Goal: Transaction & Acquisition: Purchase product/service

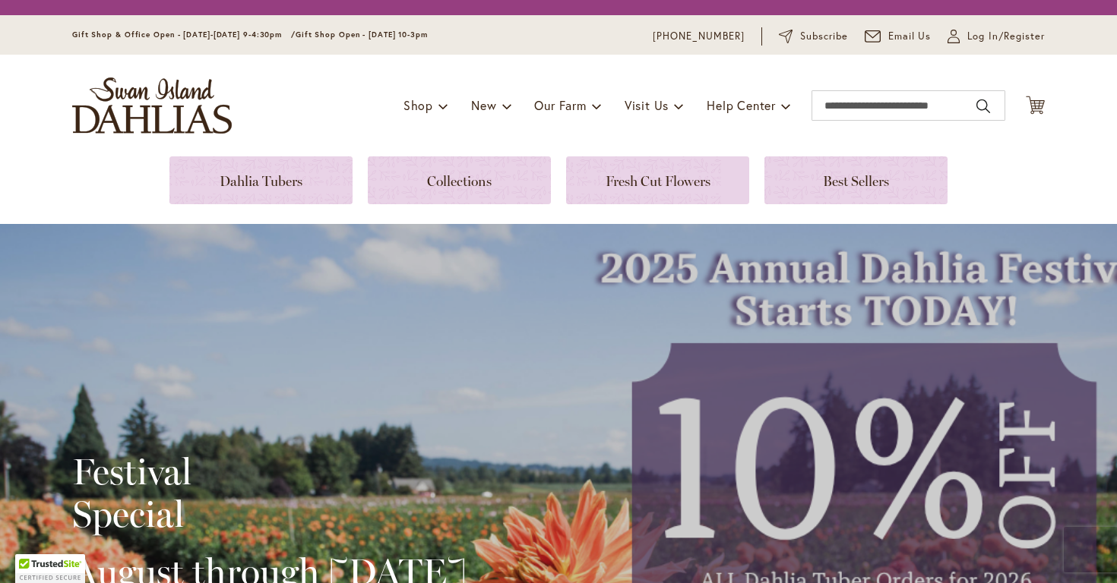
scroll to position [31, 0]
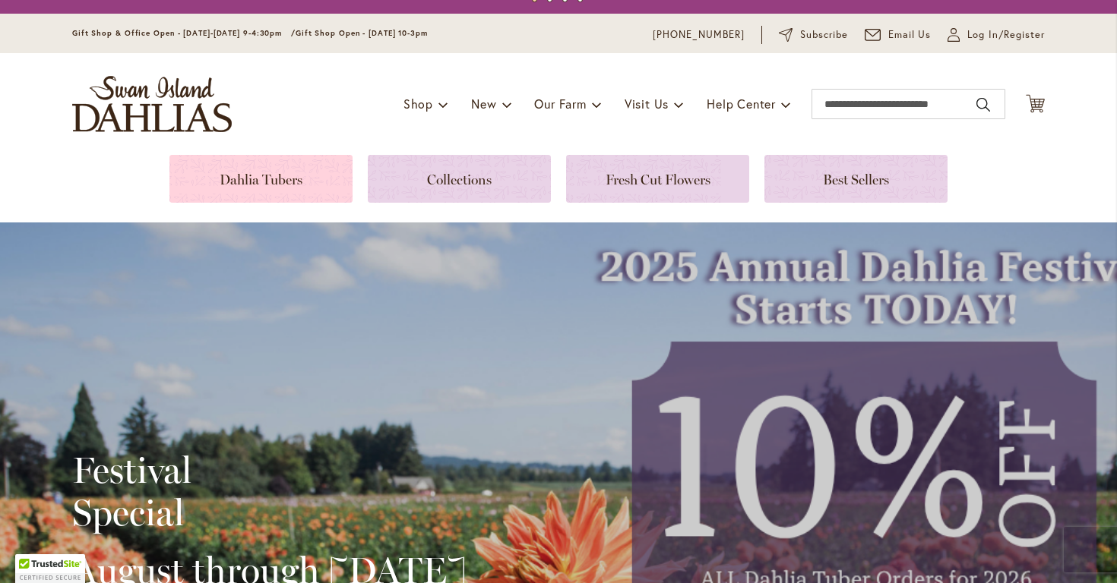
click at [267, 171] on link at bounding box center [260, 179] width 183 height 48
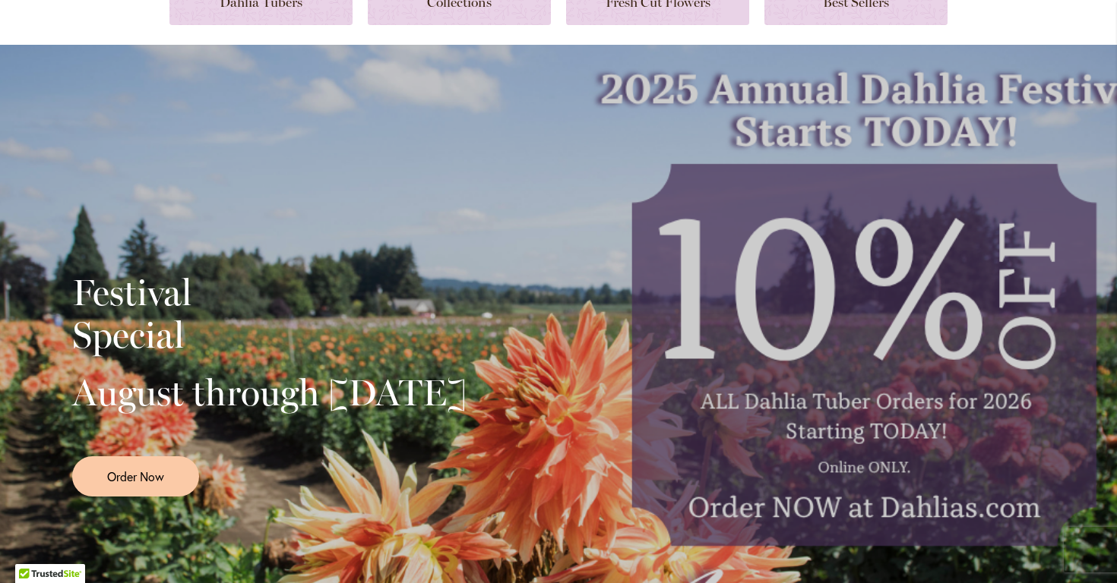
scroll to position [124, 0]
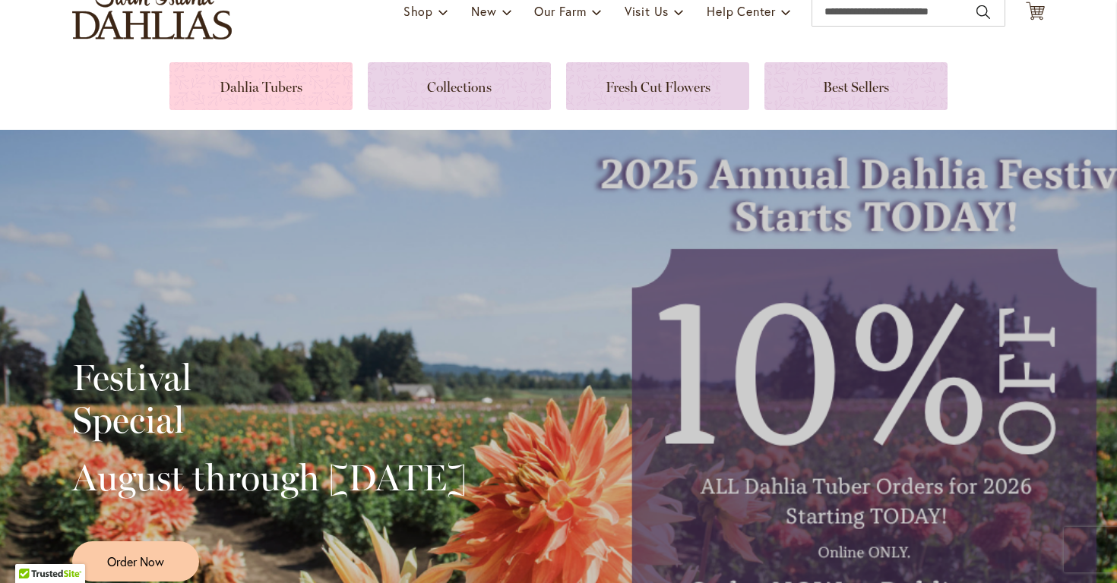
click at [262, 94] on link at bounding box center [260, 86] width 183 height 48
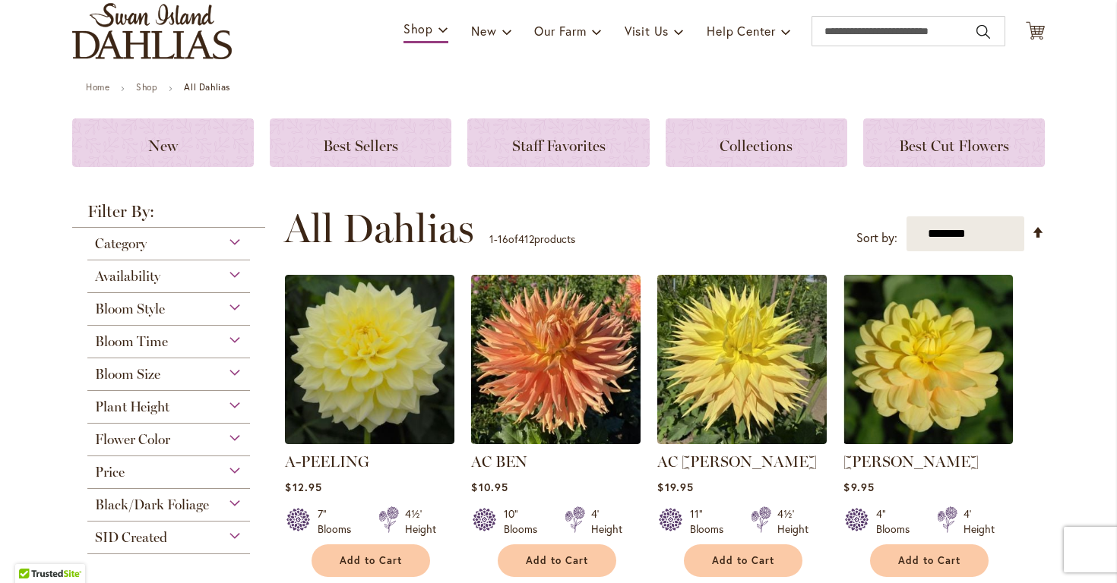
scroll to position [55, 0]
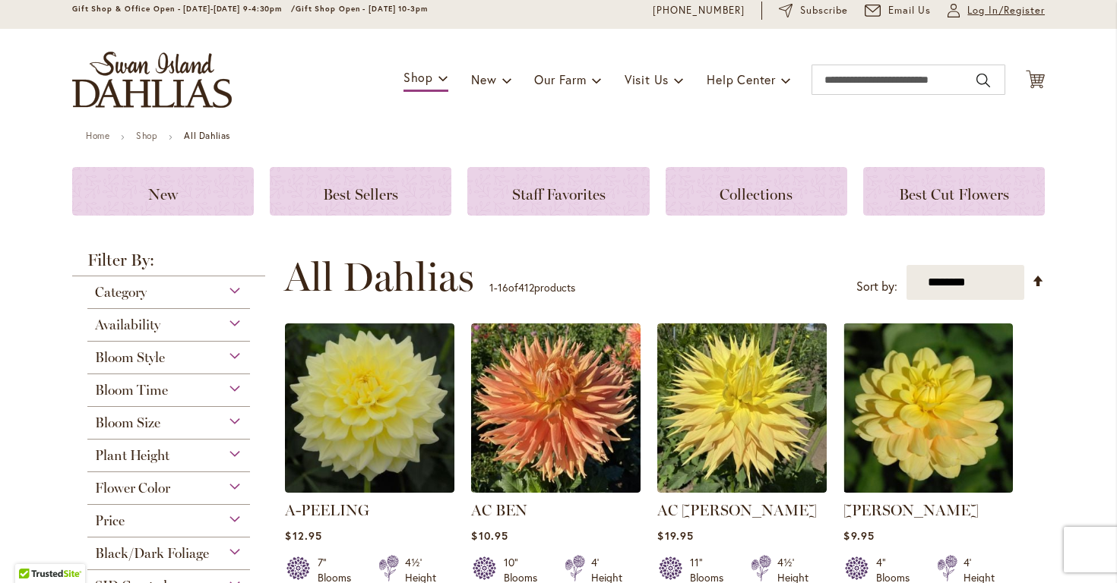
click at [973, 8] on span "Log In/Register" at bounding box center [1005, 10] width 77 height 15
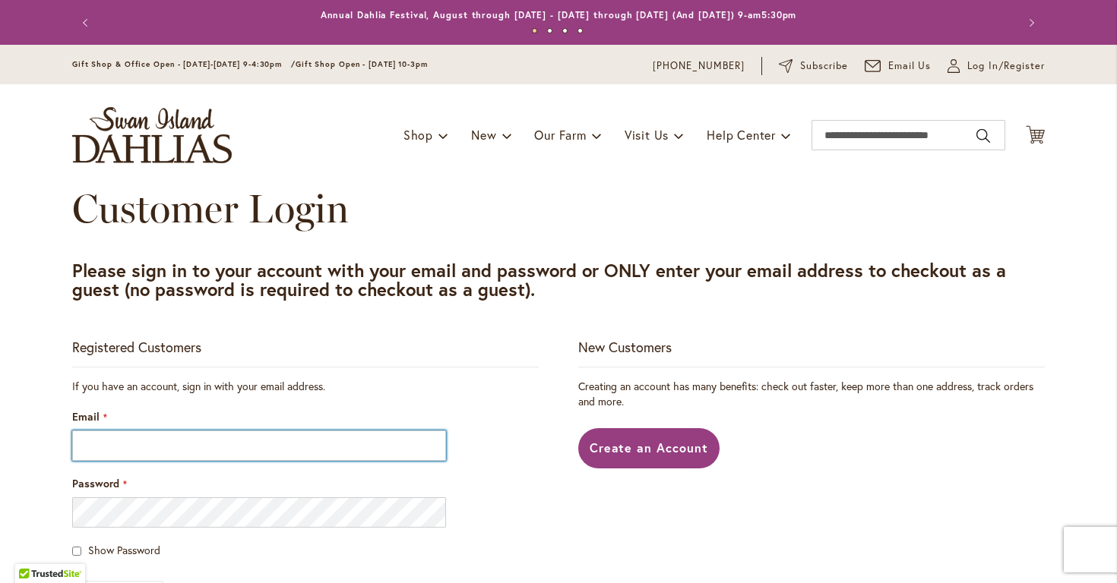
type input "**********"
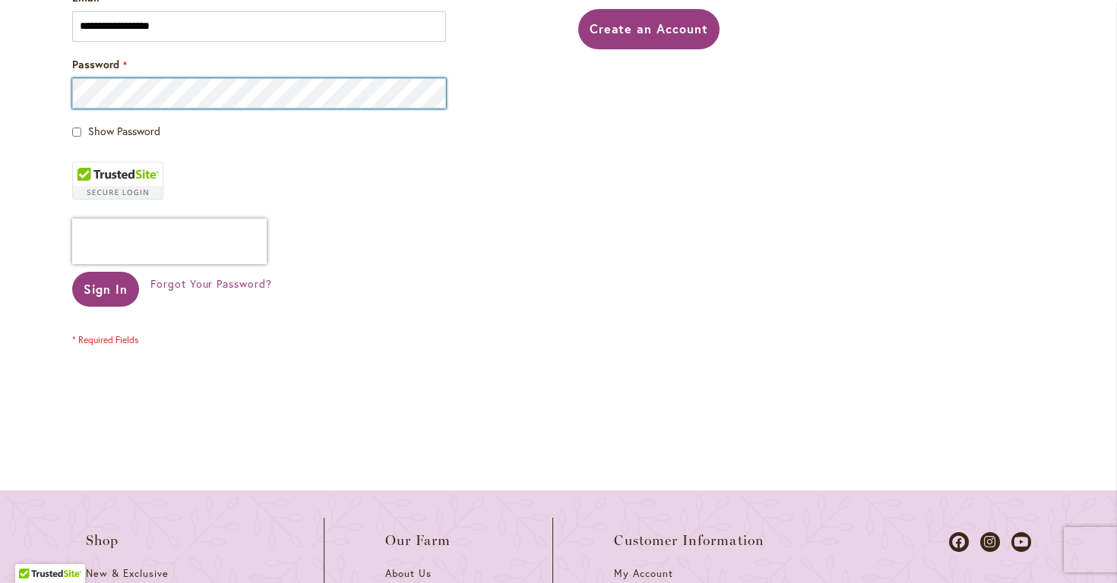
scroll to position [413, 0]
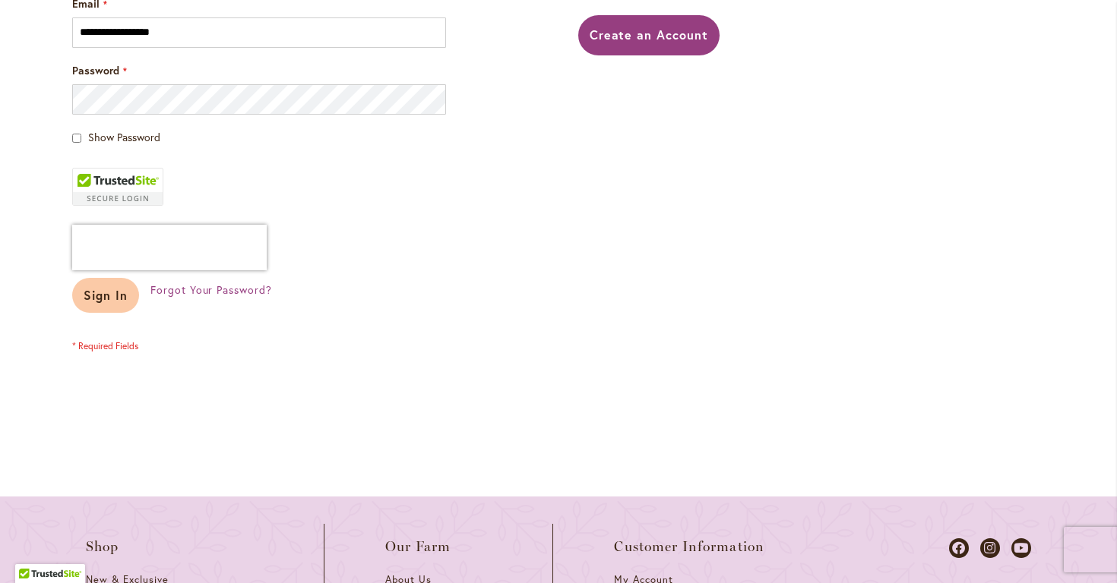
click at [111, 299] on span "Sign In" at bounding box center [106, 295] width 44 height 16
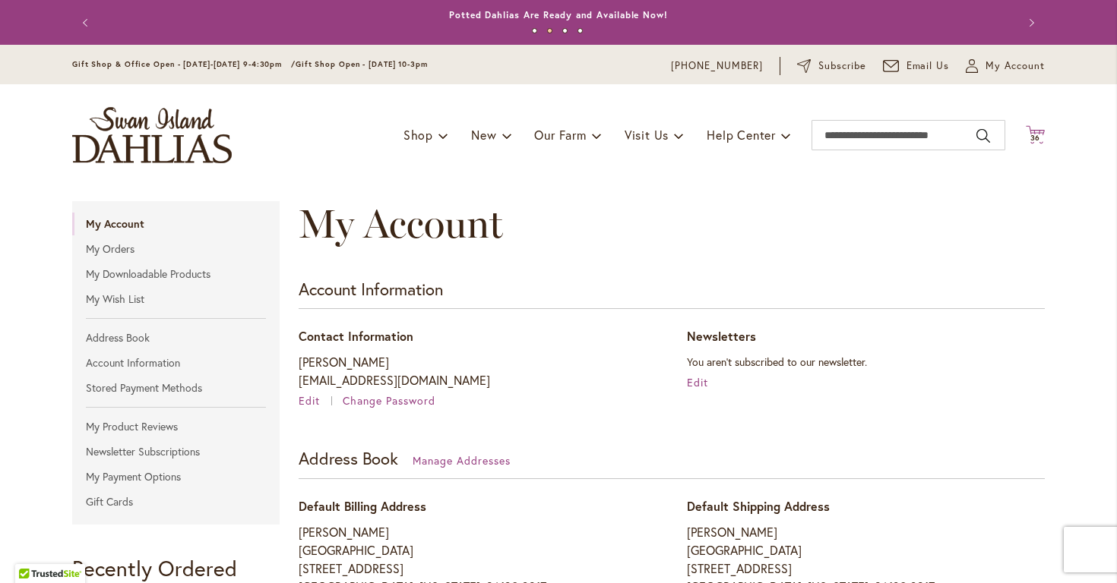
click at [1030, 136] on span "36" at bounding box center [1035, 138] width 11 height 10
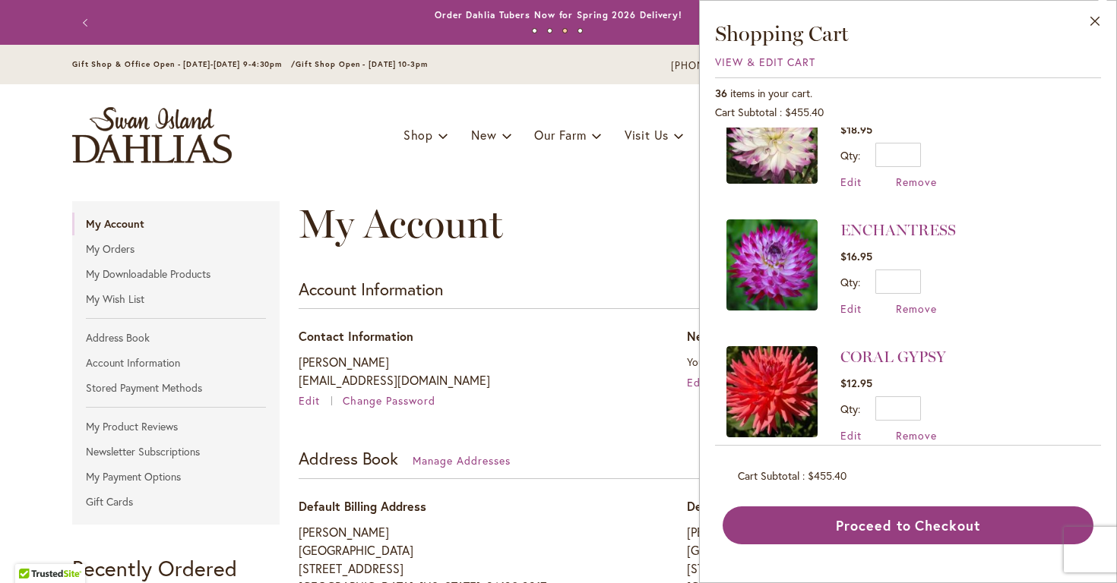
scroll to position [944, 0]
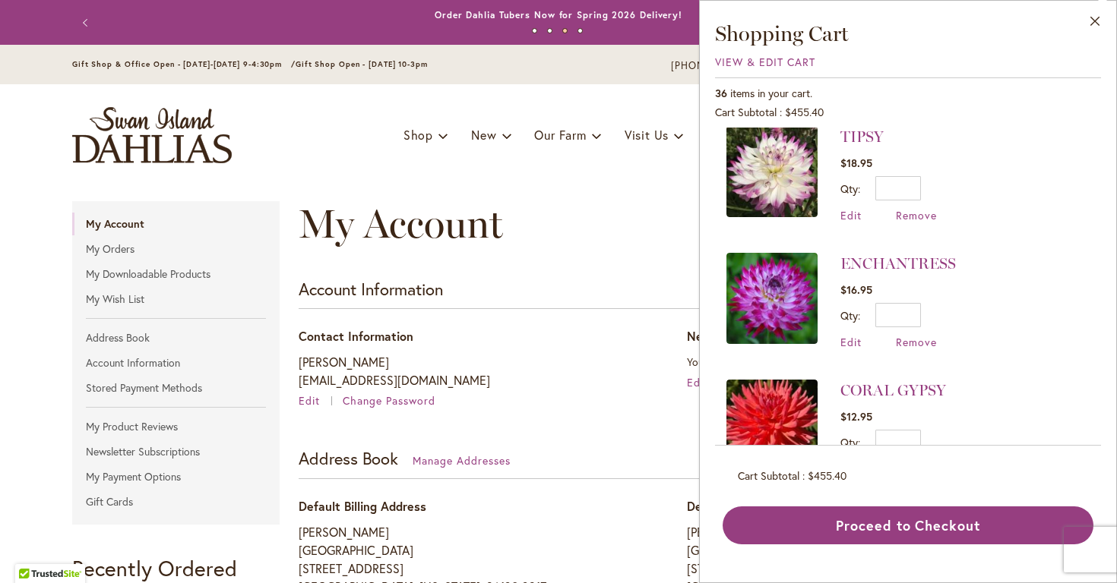
click at [773, 179] on img at bounding box center [771, 171] width 91 height 91
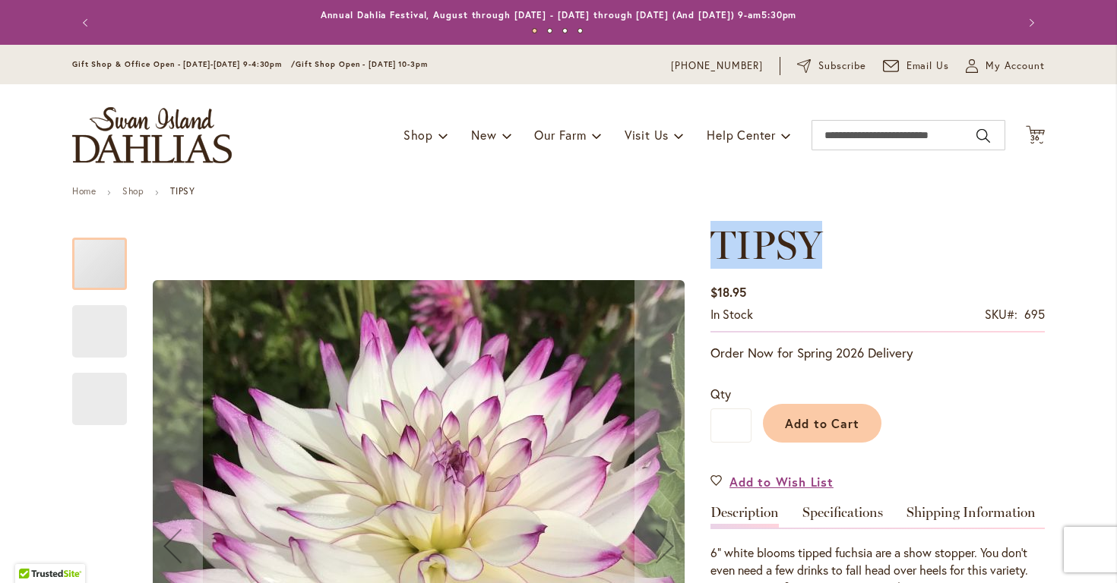
type input "*****"
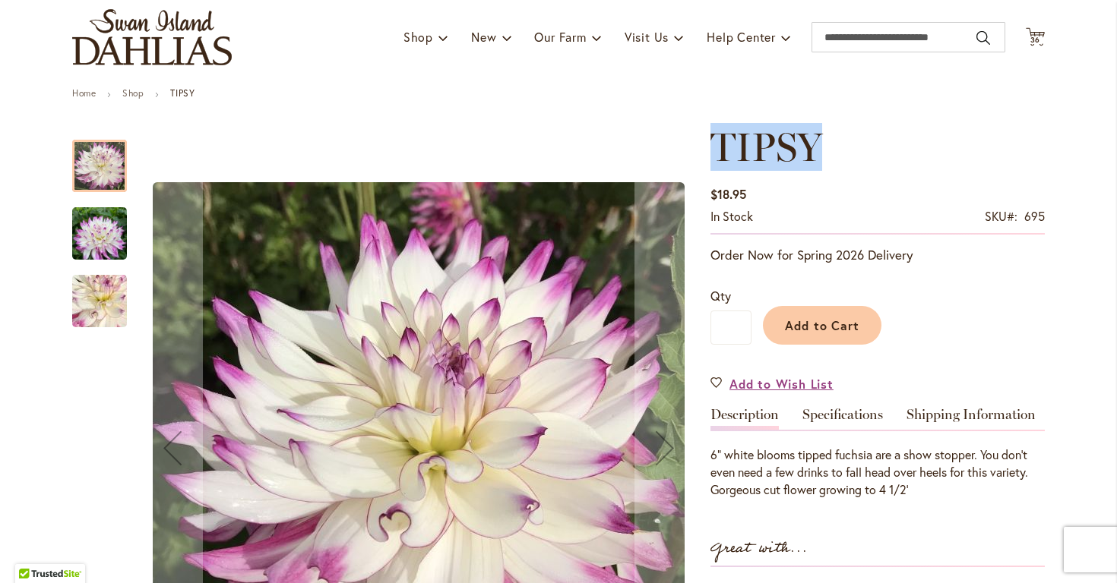
scroll to position [77, 0]
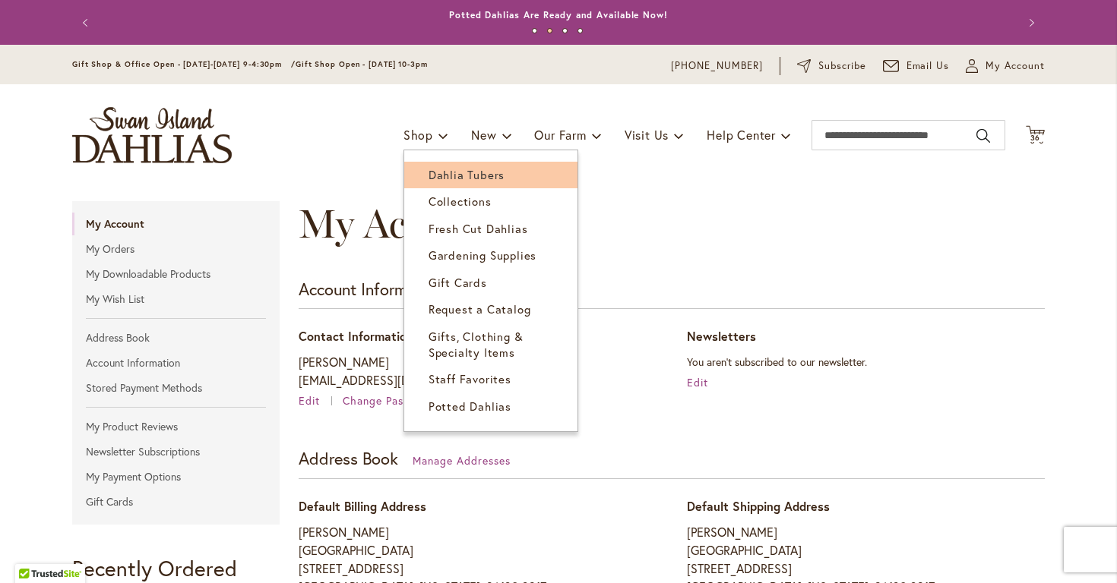
click at [438, 170] on span "Dahlia Tubers" at bounding box center [466, 174] width 76 height 15
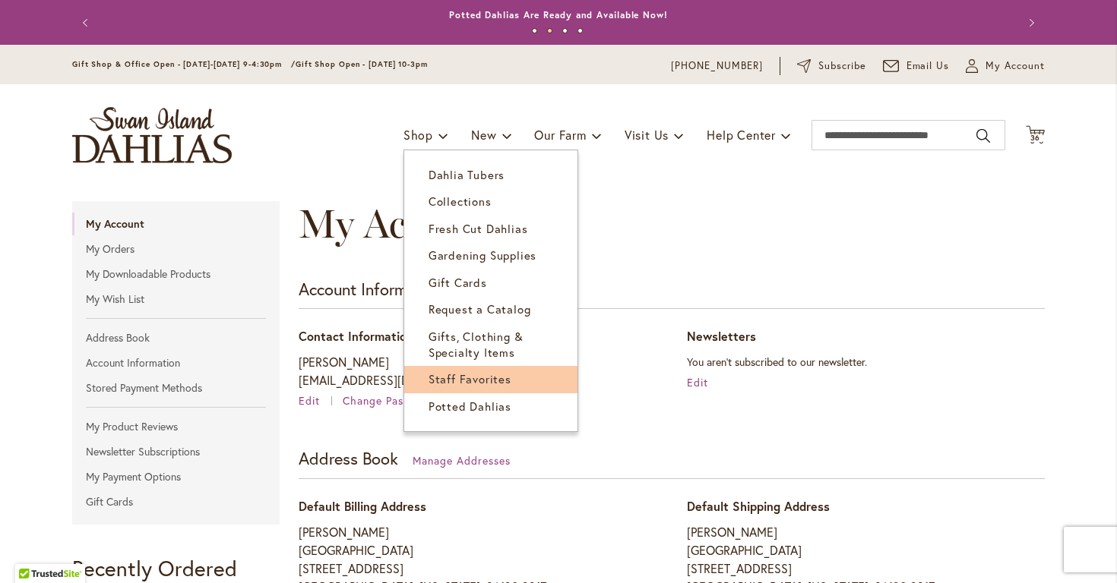
click at [471, 375] on span "Staff Favorites" at bounding box center [469, 378] width 83 height 15
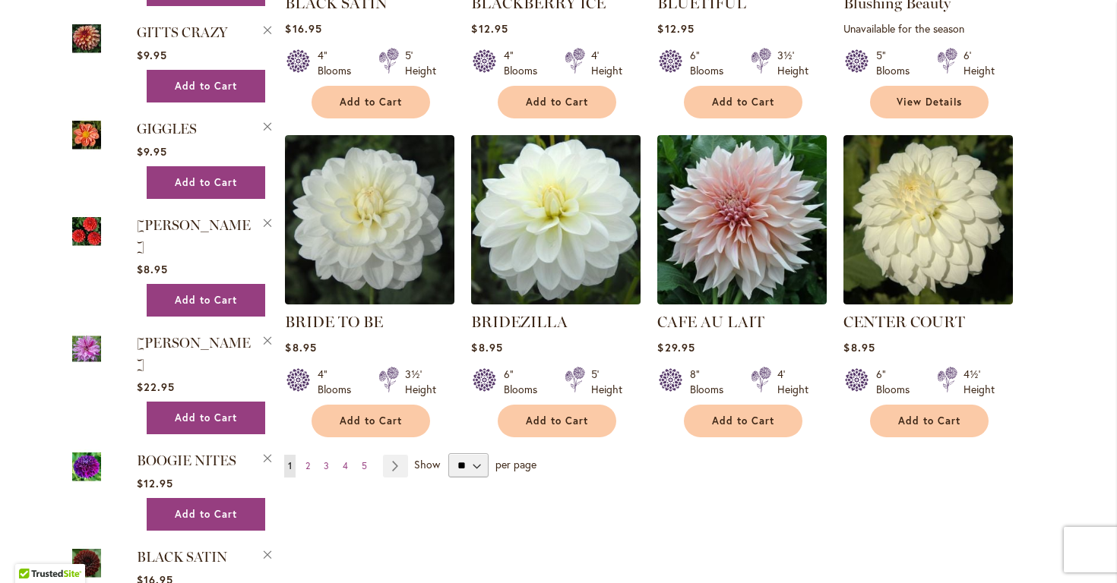
scroll to position [1174, 0]
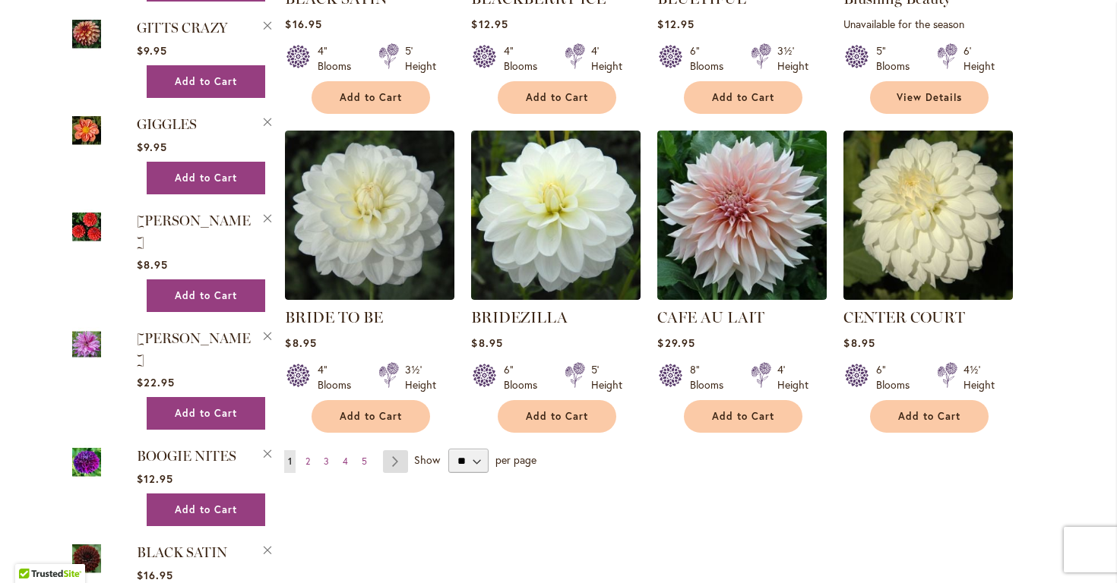
click at [391, 460] on link "Page Next" at bounding box center [395, 461] width 25 height 23
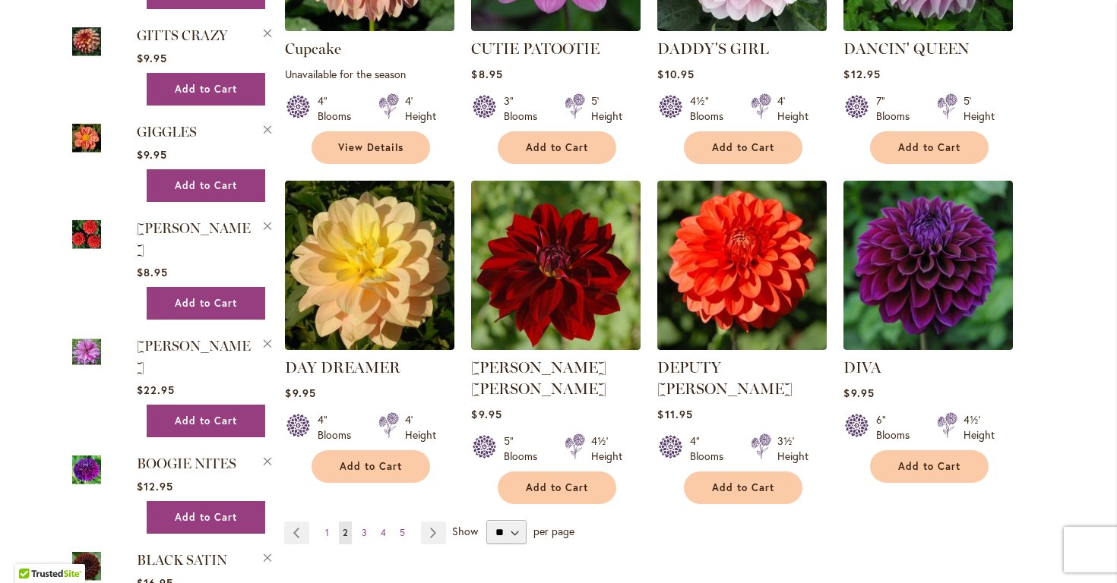
scroll to position [1168, 0]
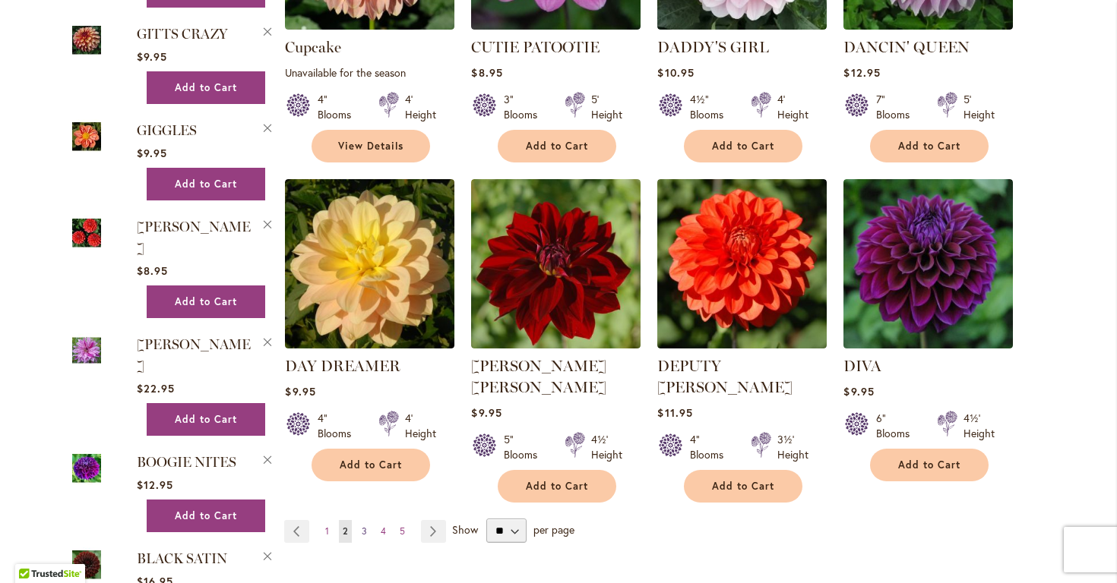
click at [362, 526] on span "3" at bounding box center [364, 531] width 5 height 11
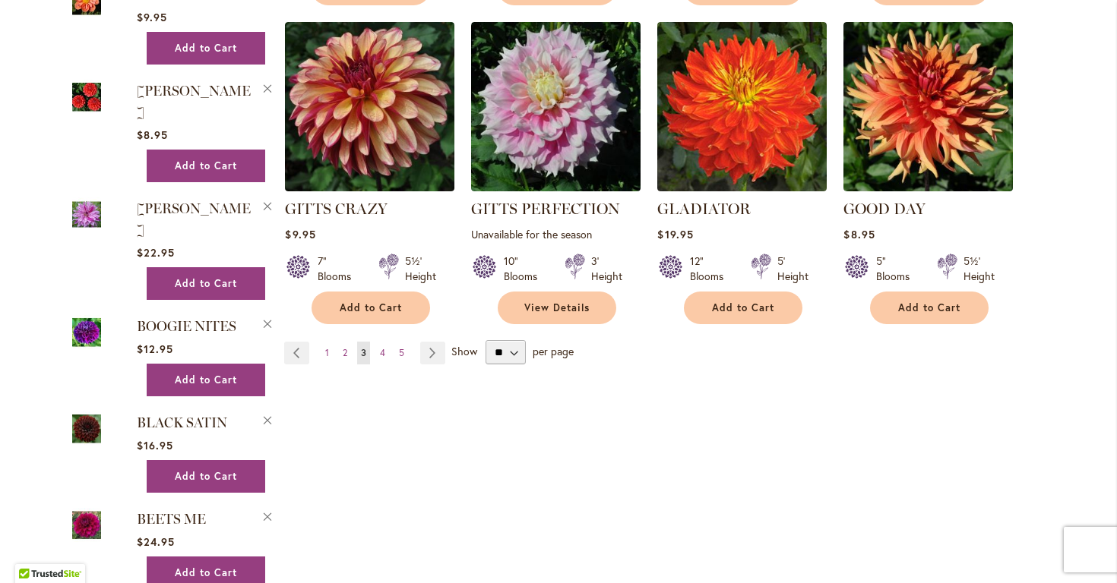
scroll to position [1308, 0]
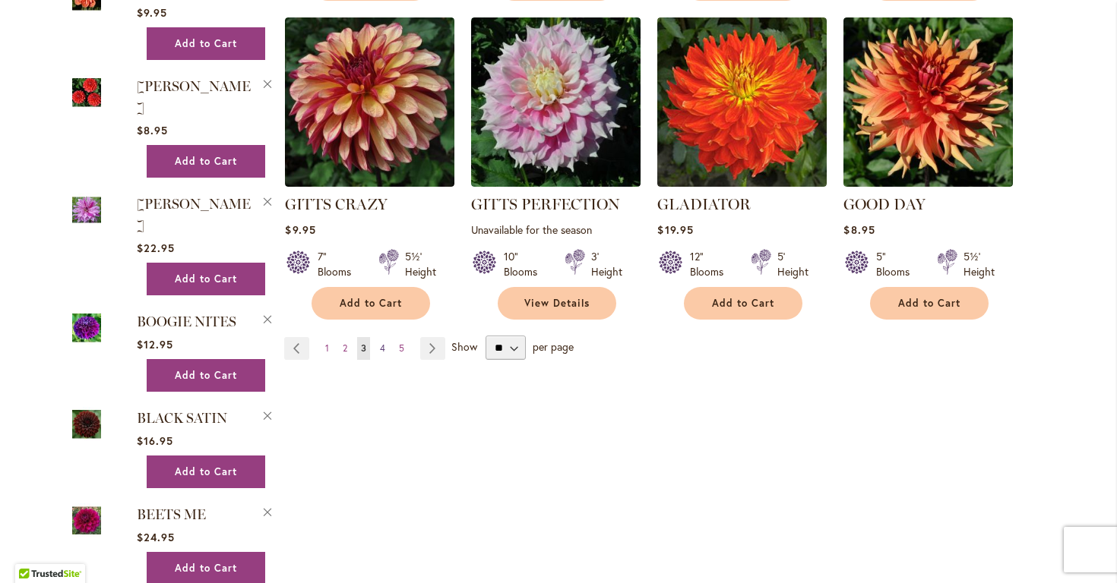
click at [380, 345] on span "4" at bounding box center [382, 348] width 5 height 11
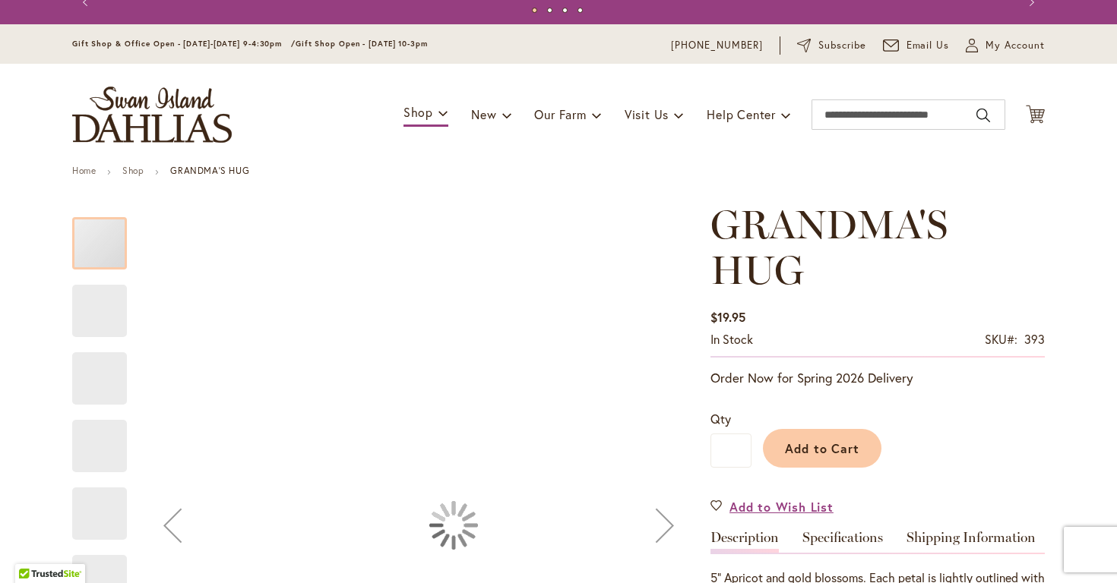
type input "*****"
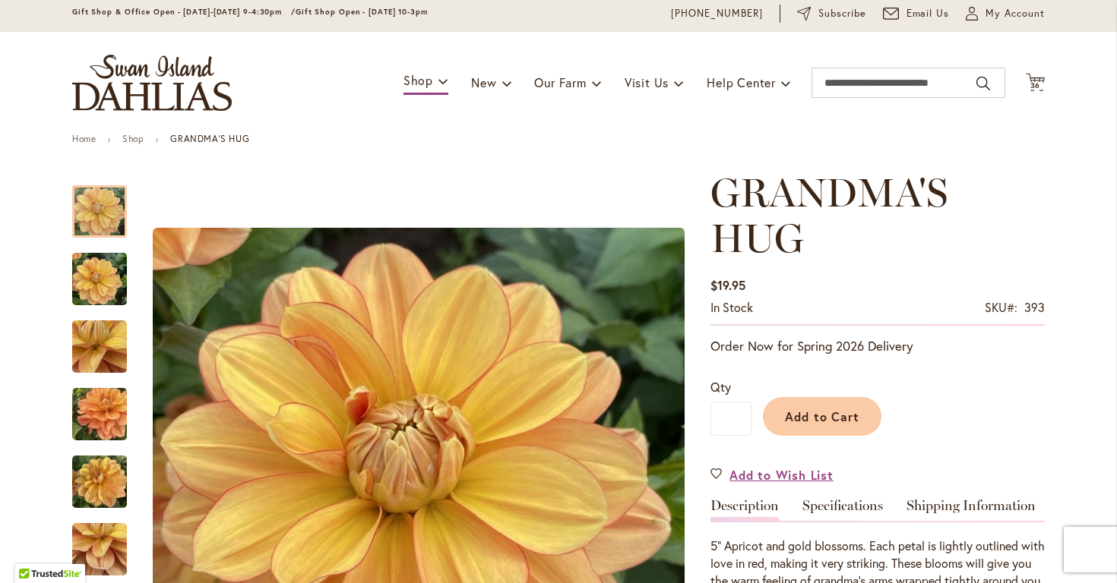
scroll to position [52, 0]
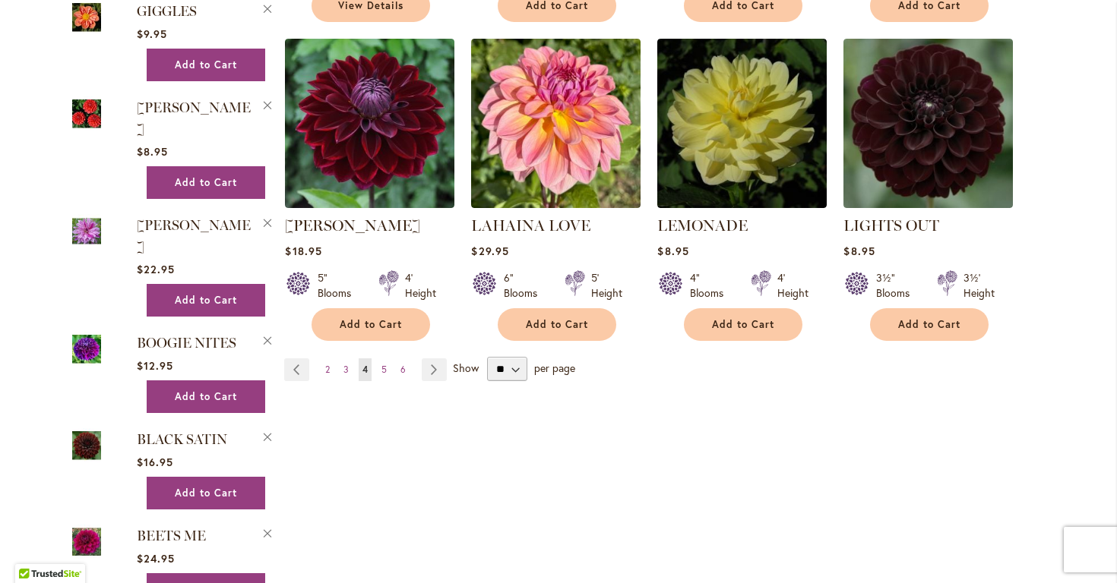
scroll to position [1288, 0]
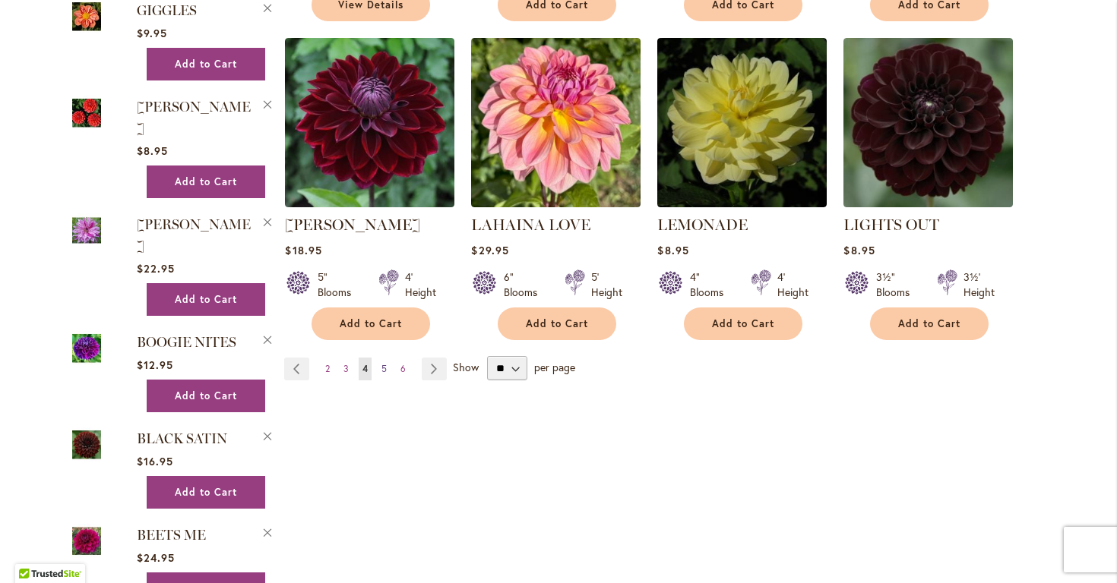
click at [381, 366] on span "5" at bounding box center [383, 368] width 5 height 11
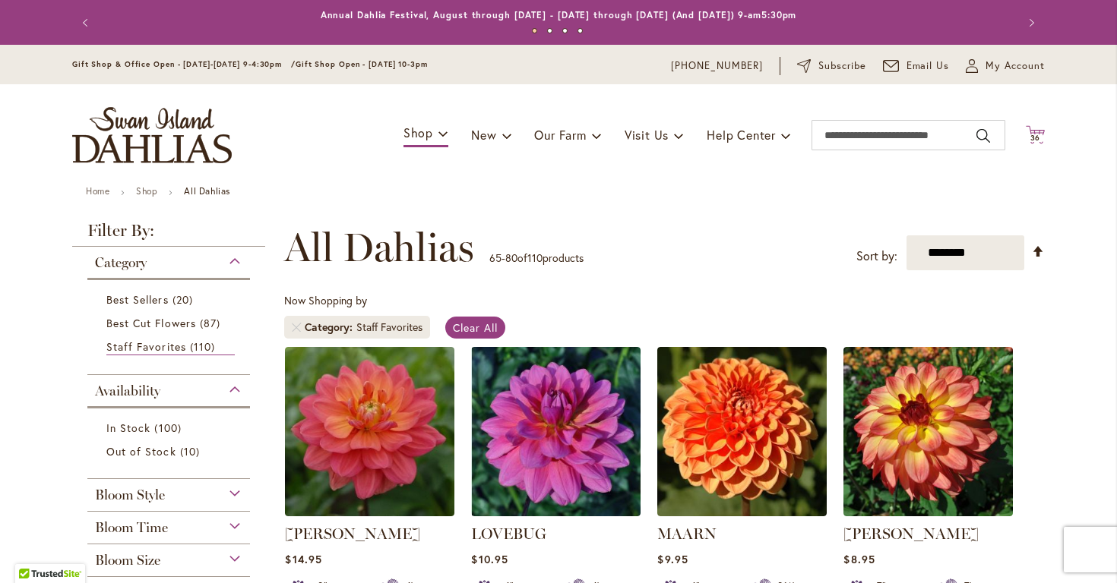
click at [1033, 135] on span "36" at bounding box center [1035, 138] width 11 height 10
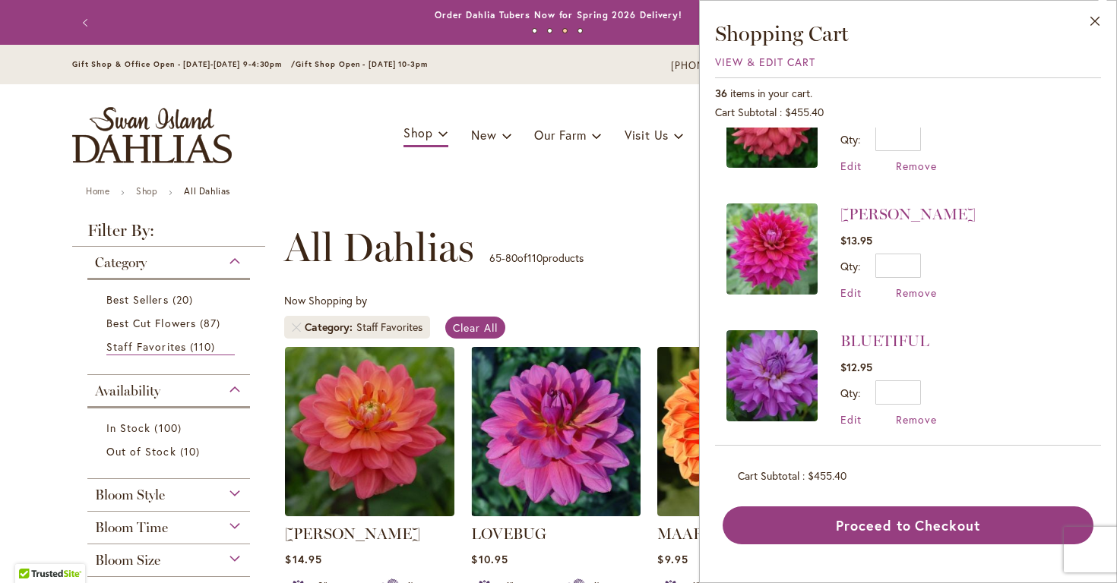
scroll to position [3071, 0]
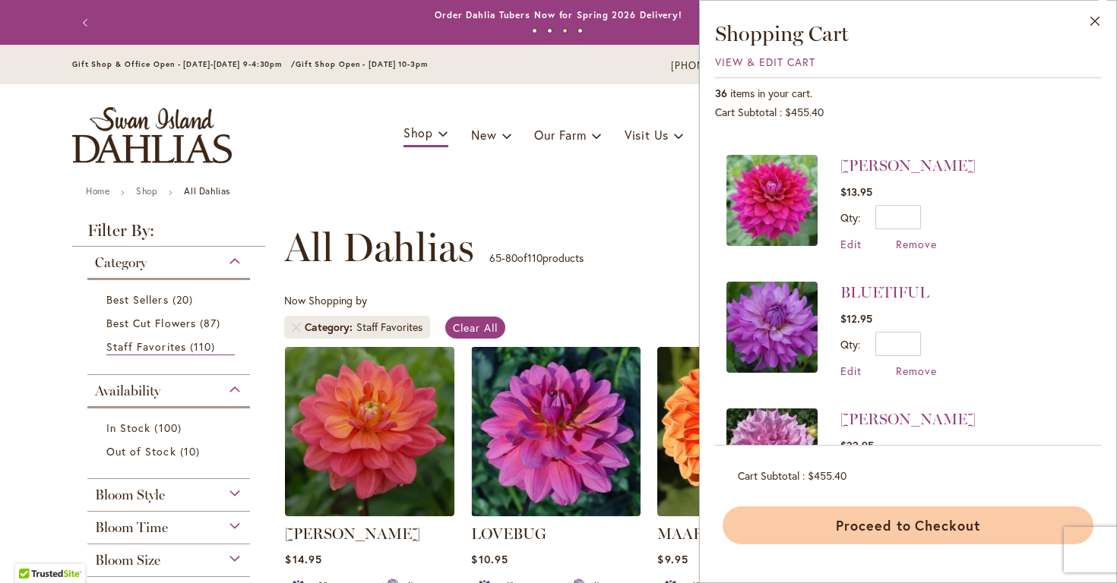
click at [920, 525] on button "Proceed to Checkout" at bounding box center [907, 526] width 371 height 38
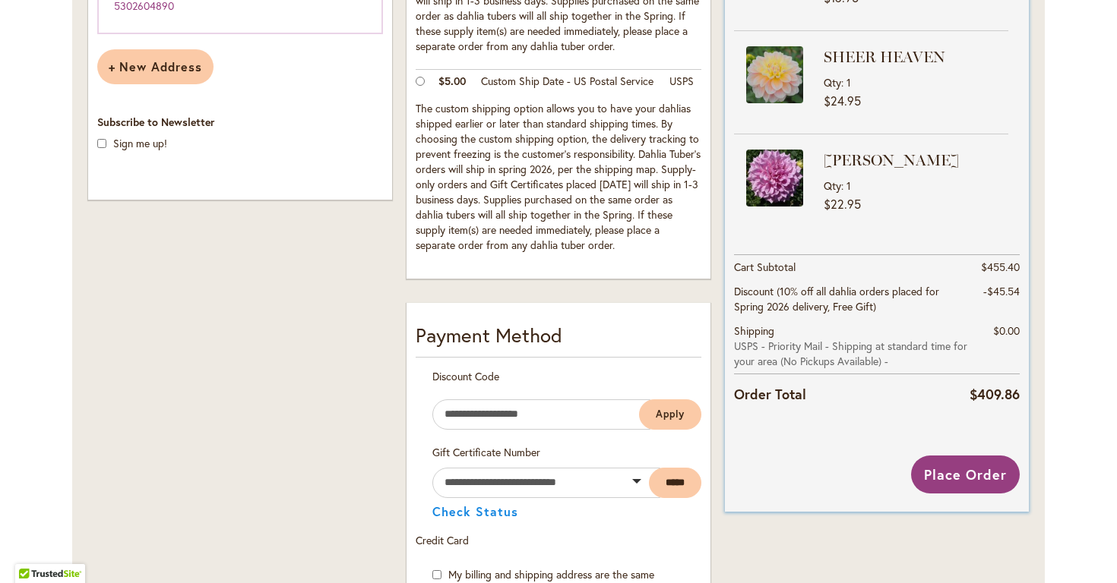
scroll to position [499, 0]
click at [963, 471] on span "Place Order" at bounding box center [965, 474] width 83 height 18
